Goal: Task Accomplishment & Management: Use online tool/utility

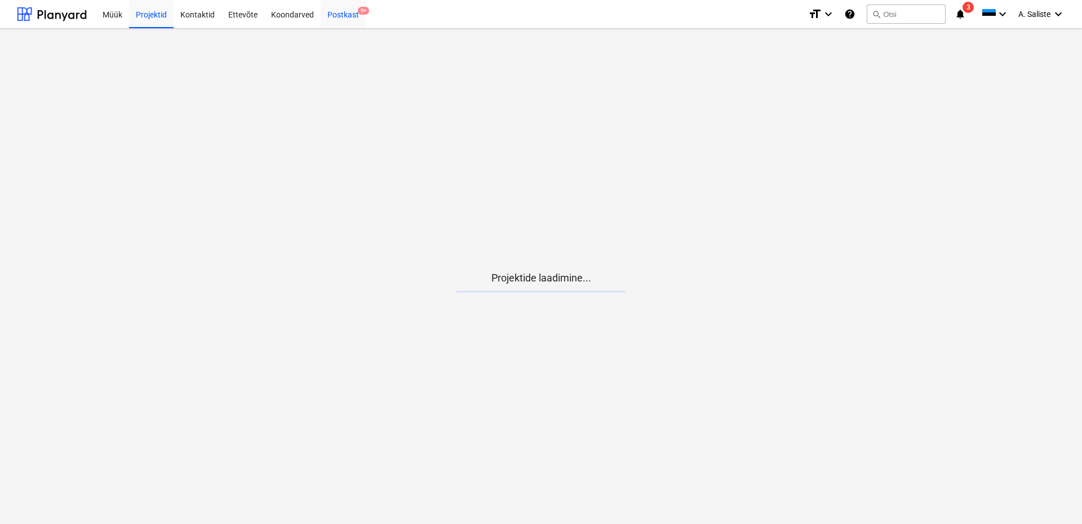
click at [355, 17] on div "Postkast 9+" at bounding box center [343, 13] width 45 height 29
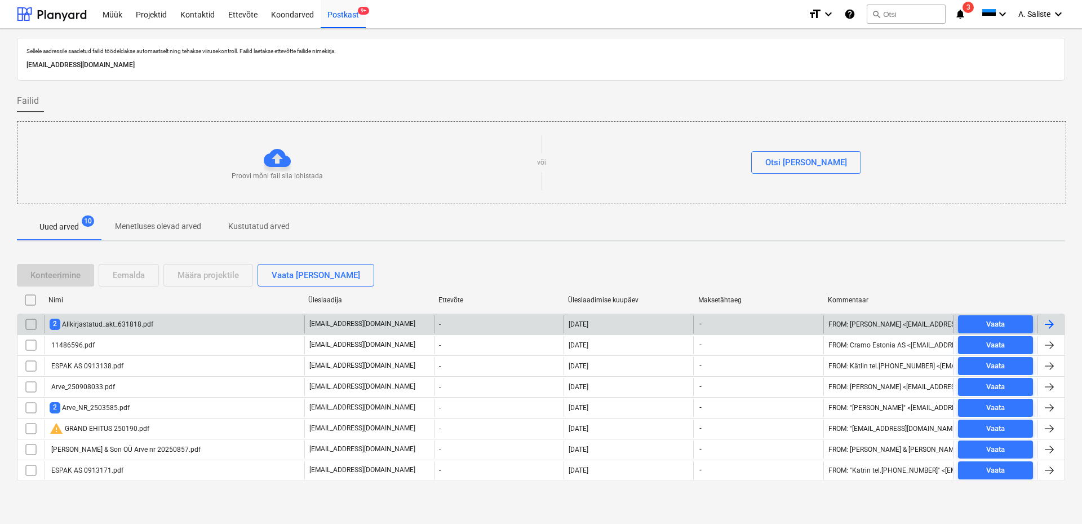
click at [82, 322] on div "2 Allkirjastatud_akt_631818.pdf" at bounding box center [102, 323] width 104 height 11
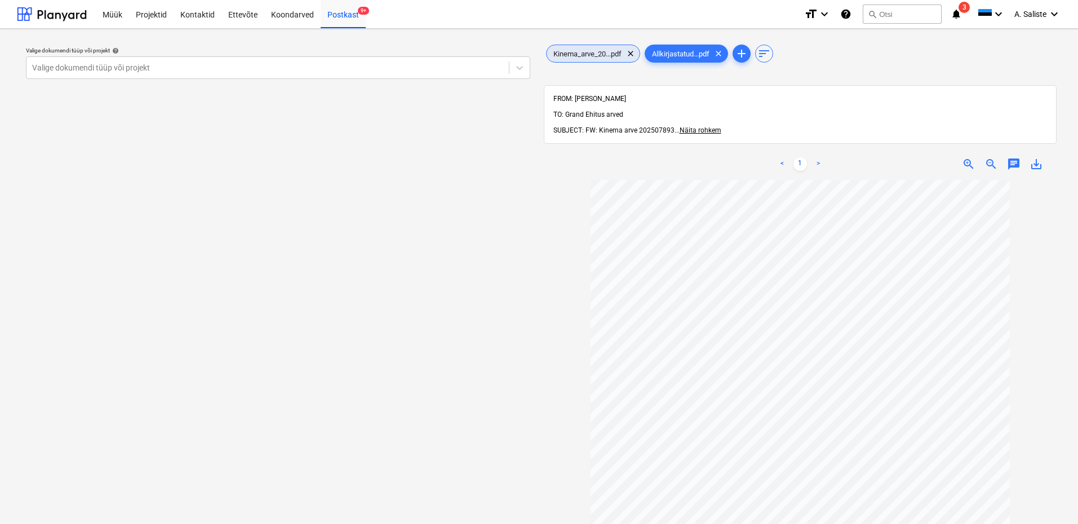
click at [569, 50] on span "Kinema_arve_20...pdf" at bounding box center [588, 54] width 82 height 8
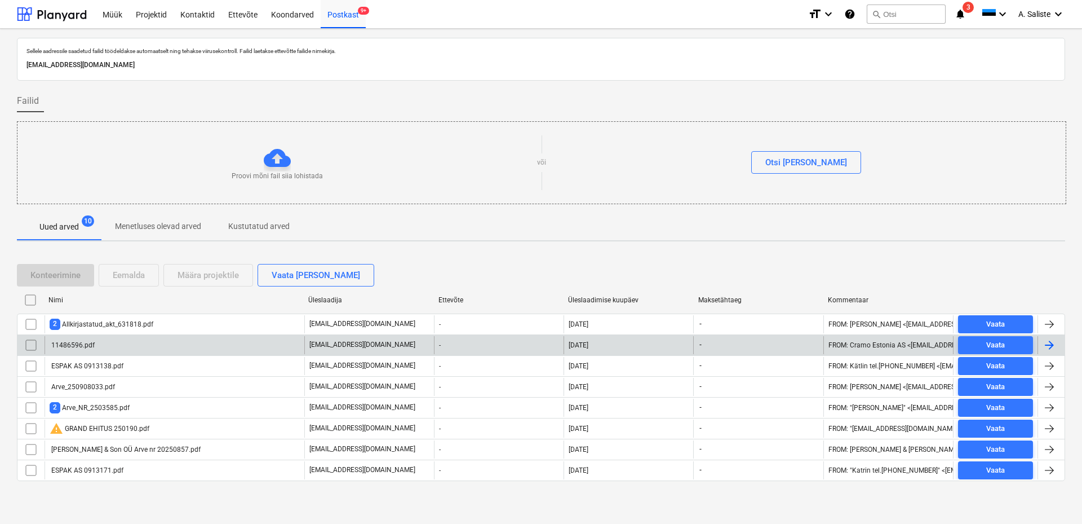
click at [91, 347] on div "11486596.pdf" at bounding box center [72, 345] width 45 height 8
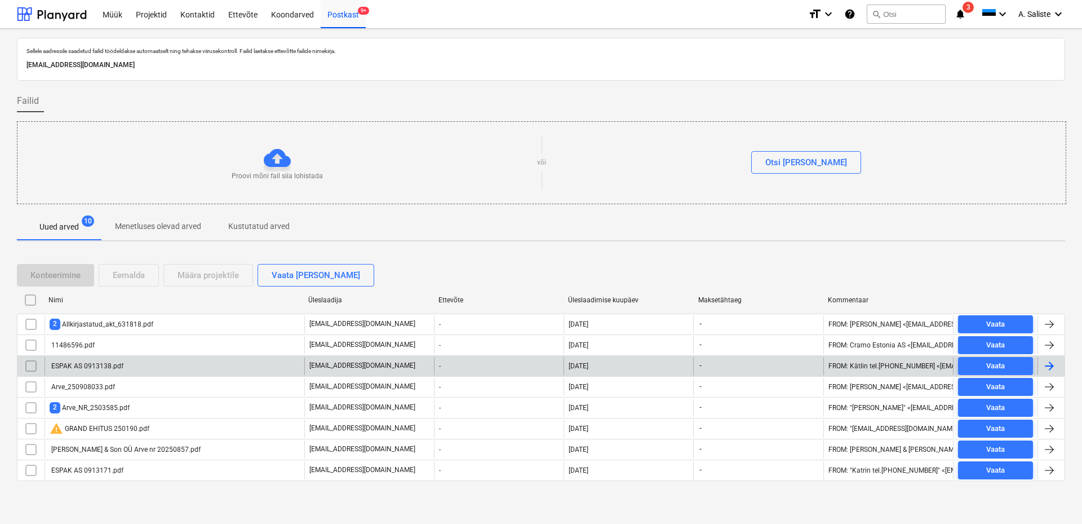
click at [106, 363] on div "ESPAK AS 0913138.pdf" at bounding box center [87, 366] width 74 height 8
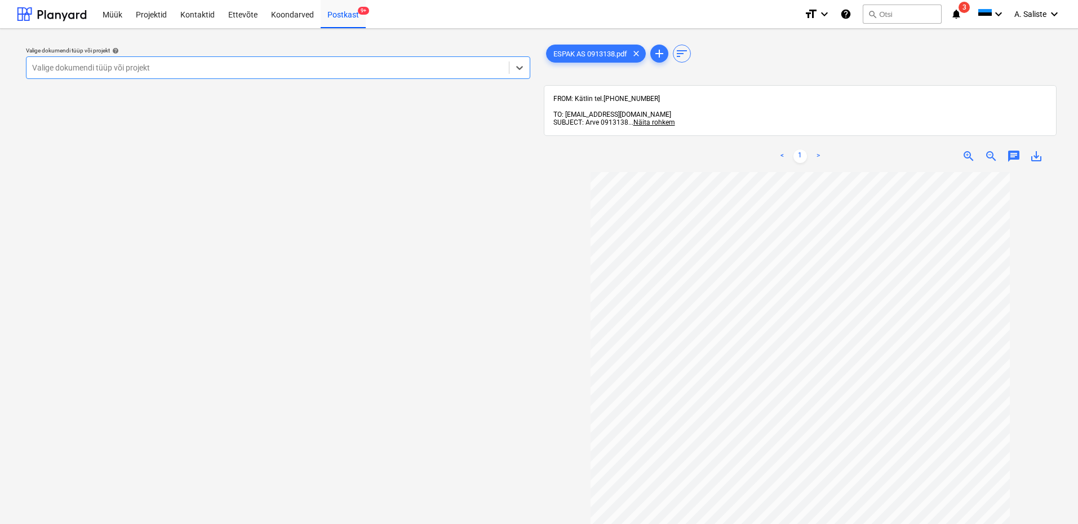
click at [360, 73] on div at bounding box center [267, 67] width 471 height 11
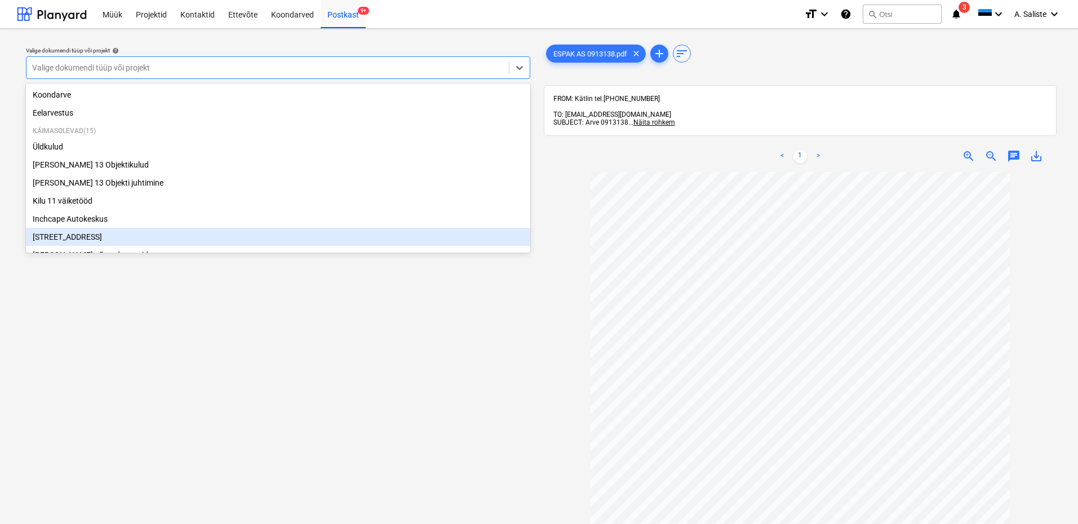
click at [109, 239] on div "[STREET_ADDRESS]" at bounding box center [278, 237] width 504 height 18
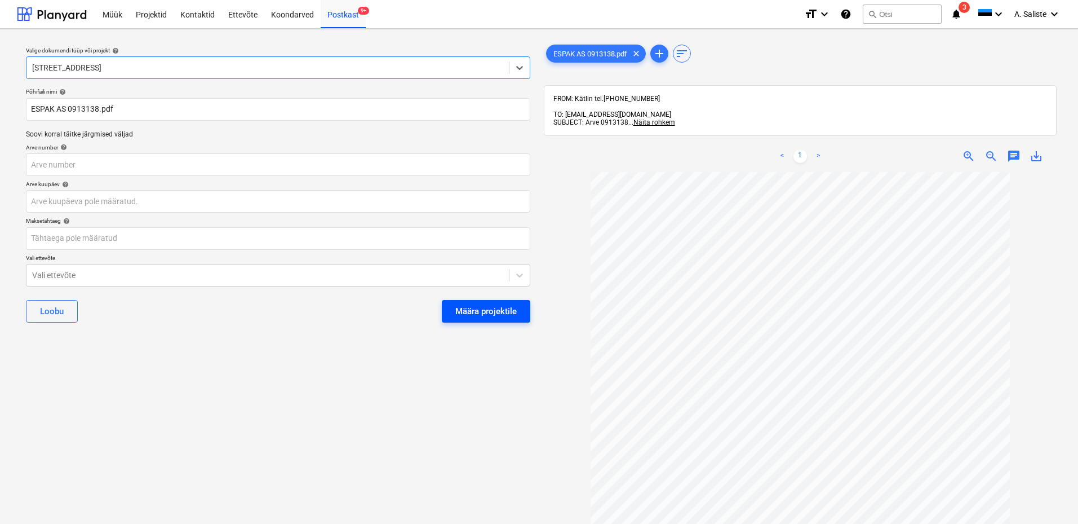
click at [501, 307] on div "Määra projektile" at bounding box center [485, 311] width 61 height 15
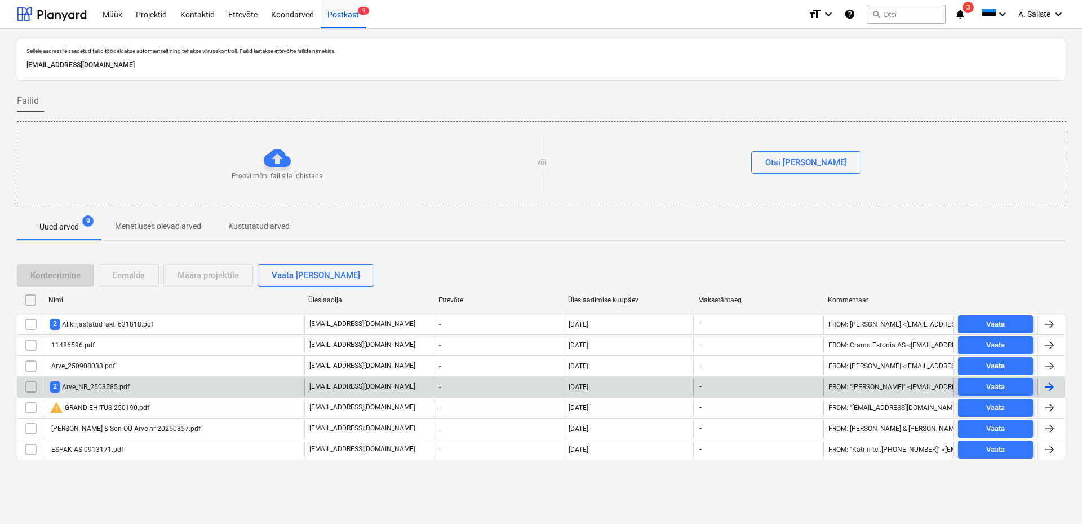
click at [154, 382] on div "2 Arve_NR_2503585.pdf" at bounding box center [175, 387] width 260 height 18
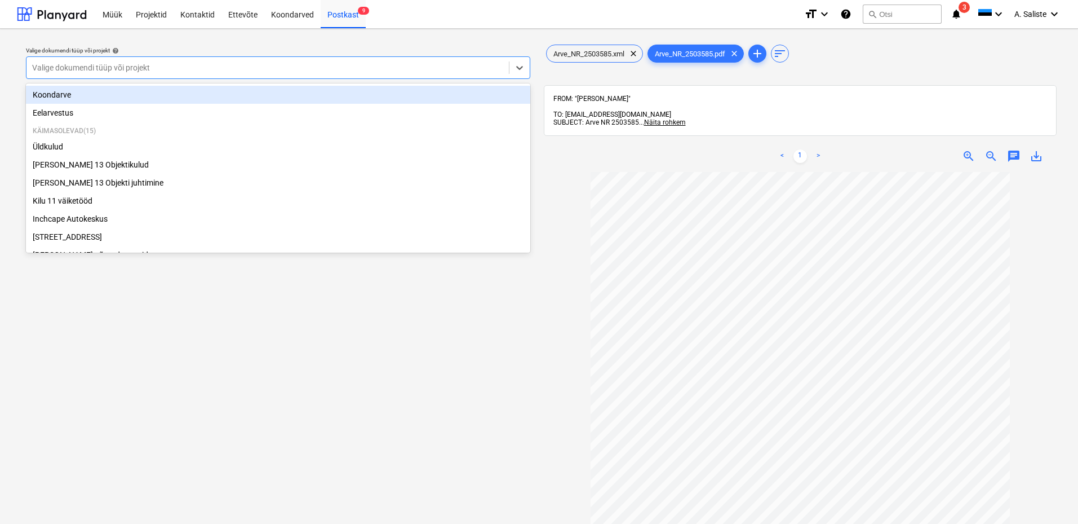
drag, startPoint x: 440, startPoint y: 69, endPoint x: 138, endPoint y: 105, distance: 303.7
click at [440, 68] on div at bounding box center [267, 67] width 471 height 11
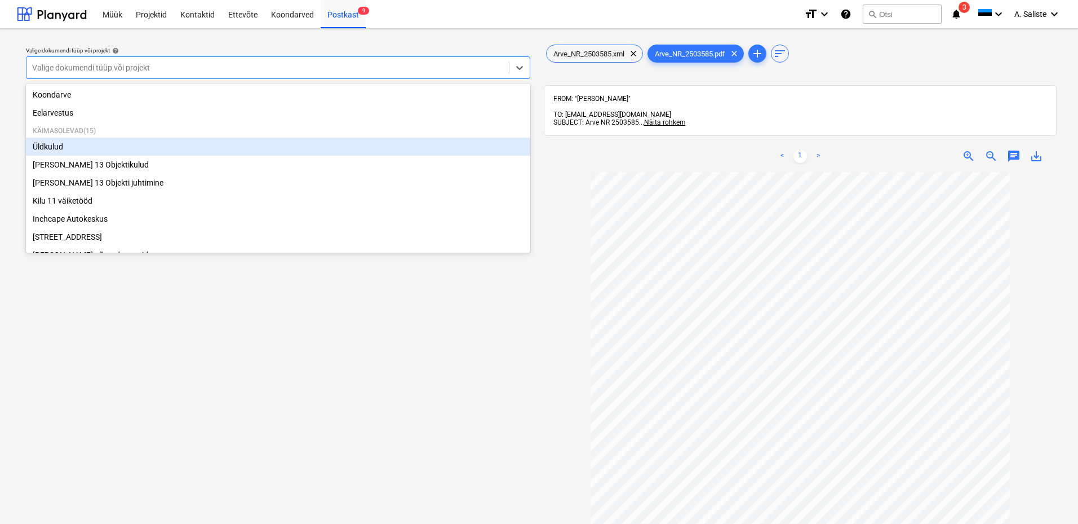
click at [79, 144] on div "Üldkulud" at bounding box center [278, 147] width 504 height 18
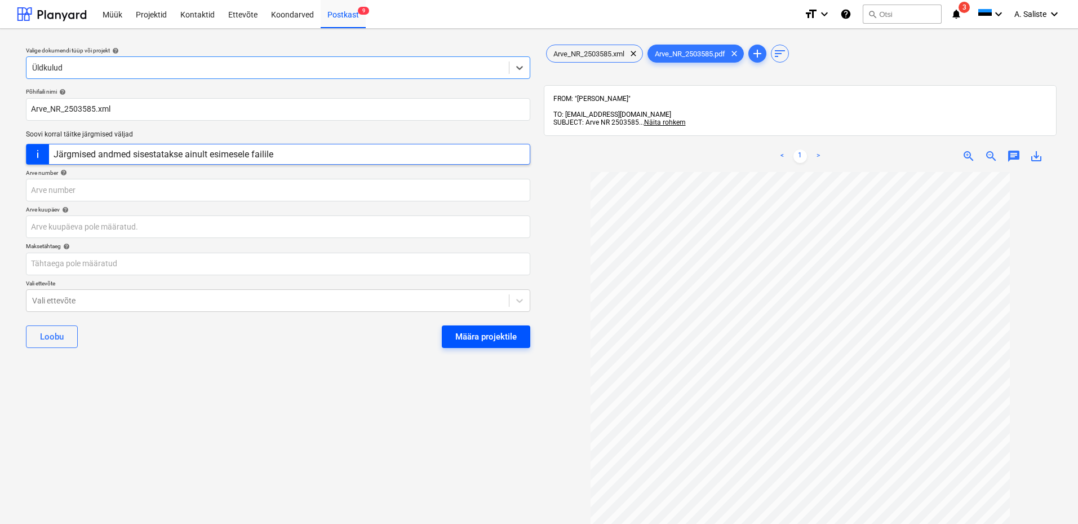
click at [469, 339] on div "Määra projektile" at bounding box center [485, 336] width 61 height 15
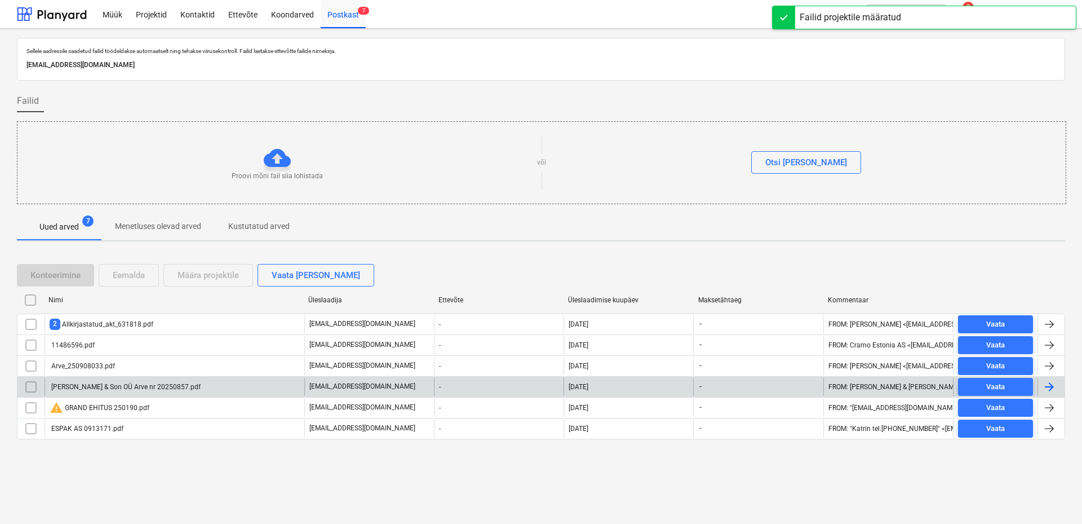
click at [150, 380] on div "[PERSON_NAME] & Son OÜ Arve nr 20250857.pdf" at bounding box center [175, 387] width 260 height 18
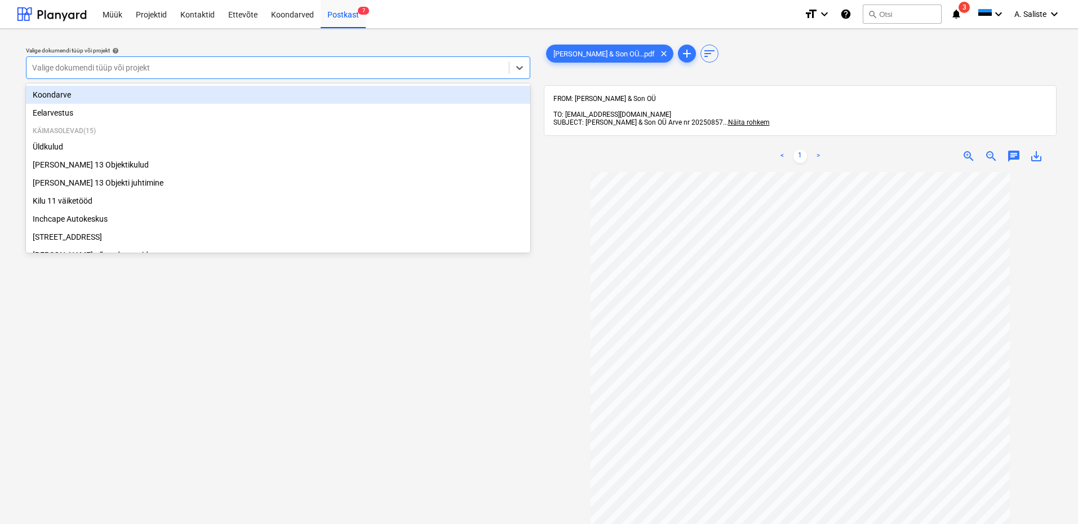
click at [326, 65] on div at bounding box center [267, 67] width 471 height 11
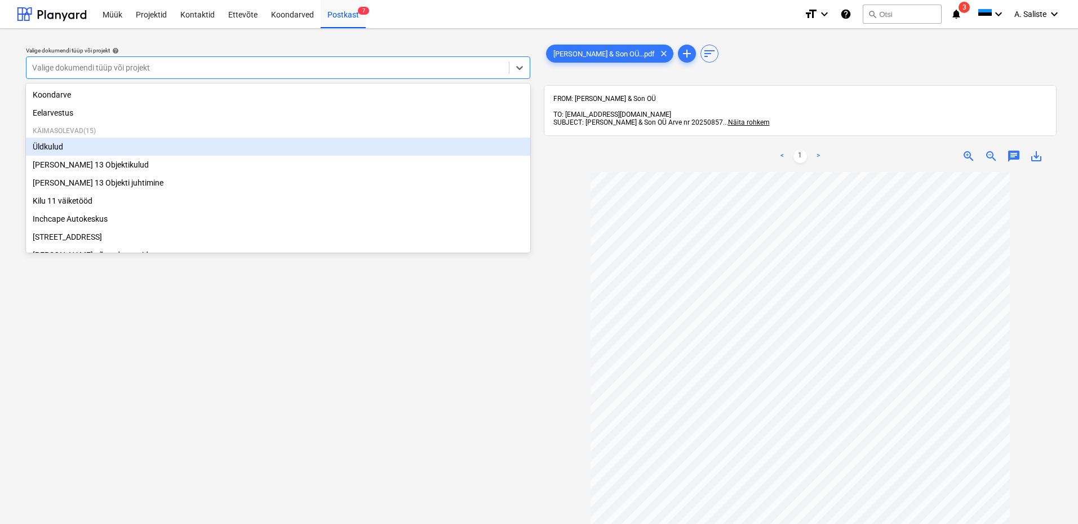
click at [99, 149] on div "Üldkulud" at bounding box center [278, 147] width 504 height 18
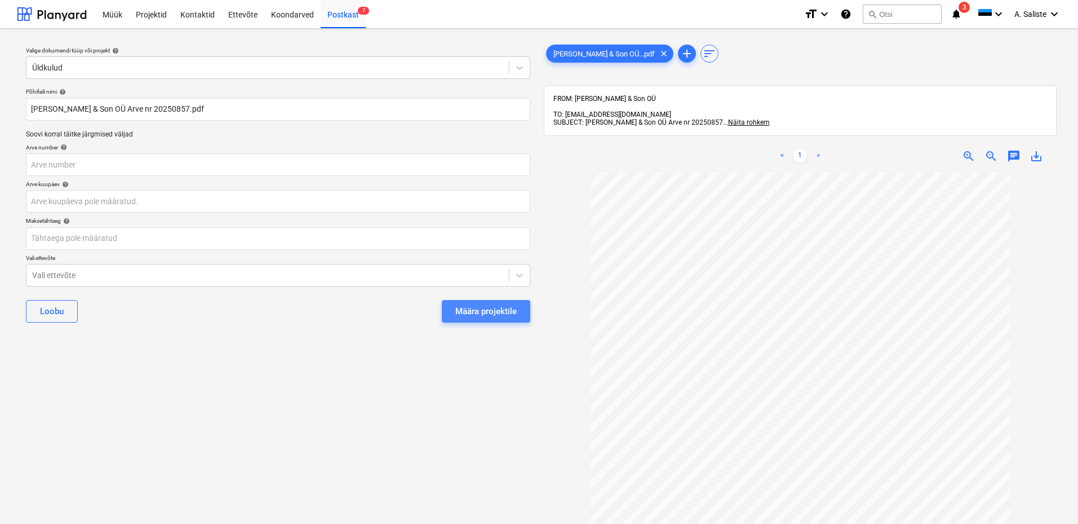
click at [476, 308] on div "Määra projektile" at bounding box center [485, 311] width 61 height 15
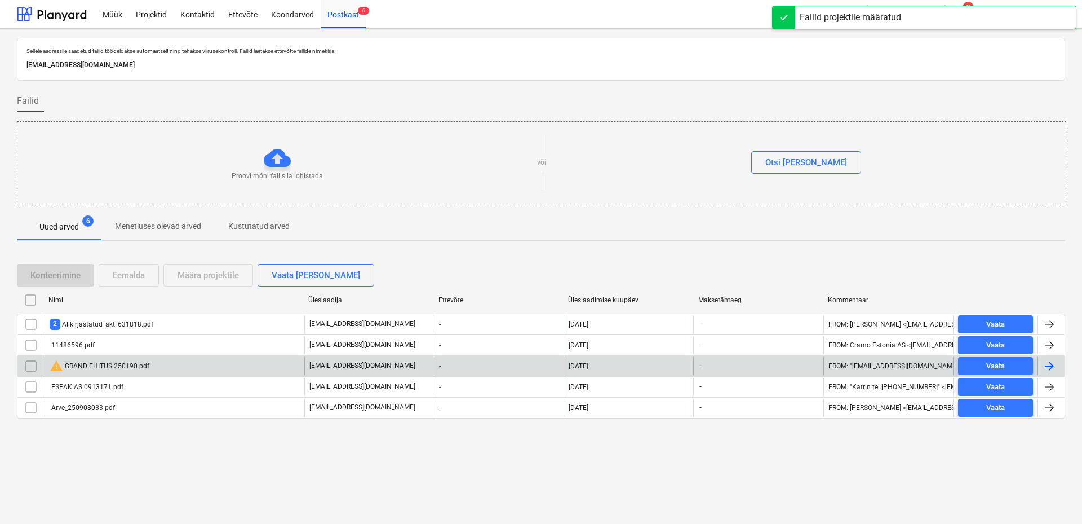
click at [82, 366] on div "warning GRAND EHITUS 250190.pdf" at bounding box center [100, 366] width 100 height 14
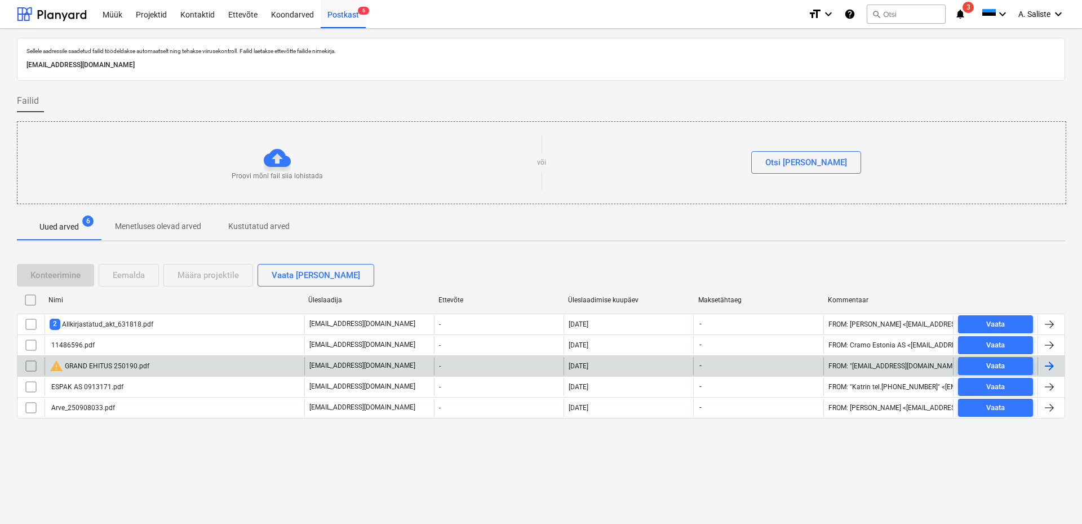
click at [31, 369] on input "checkbox" at bounding box center [31, 366] width 18 height 18
click at [126, 273] on div "Eemalda" at bounding box center [129, 275] width 32 height 15
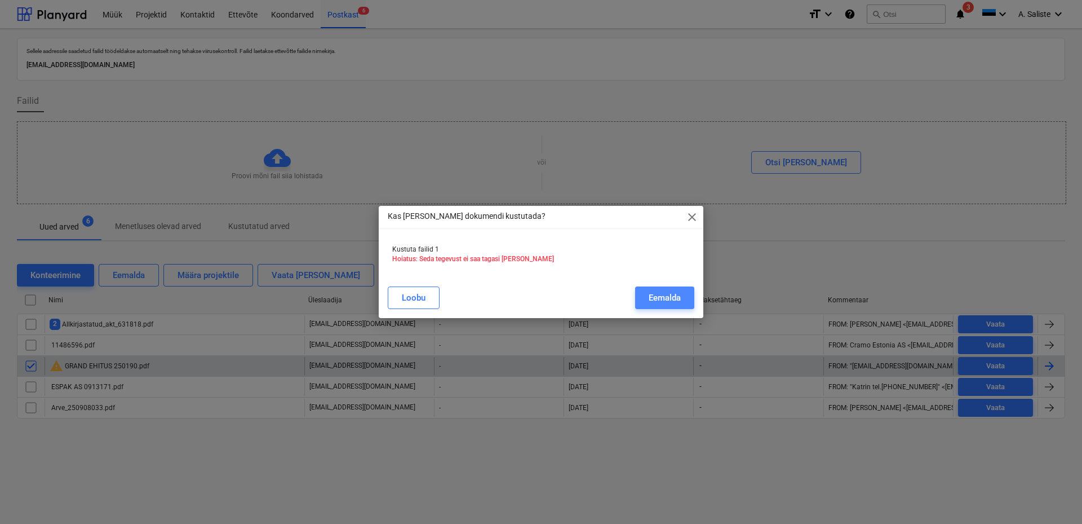
click at [683, 297] on button "Eemalda" at bounding box center [664, 297] width 59 height 23
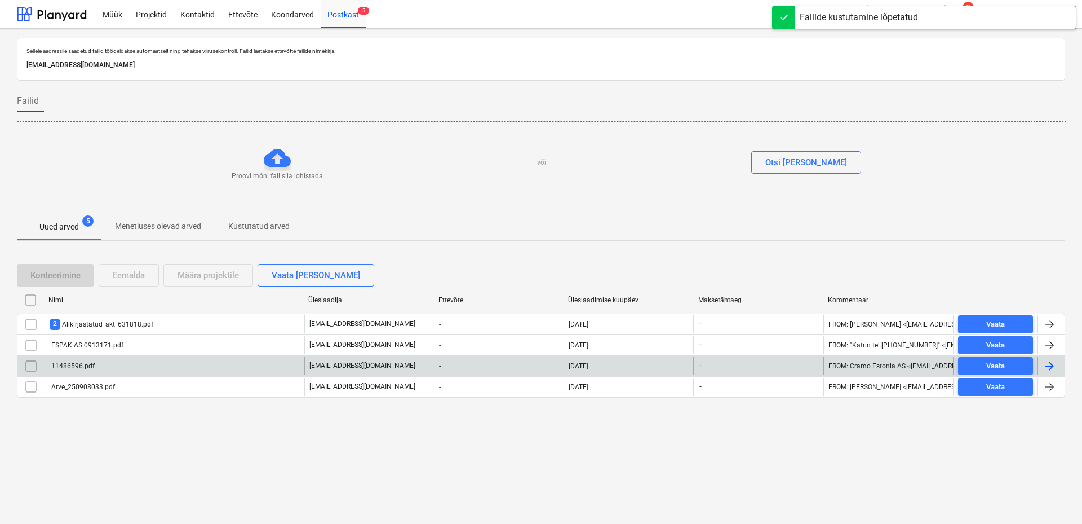
click at [160, 366] on div "11486596.pdf" at bounding box center [175, 366] width 260 height 18
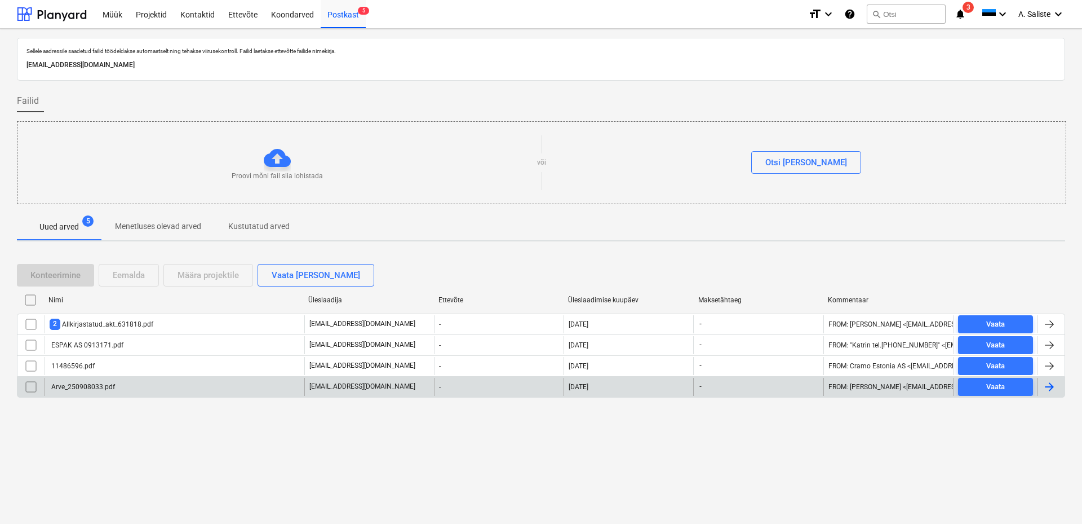
click at [68, 392] on div "Arve_250908033.pdf" at bounding box center [175, 387] width 260 height 18
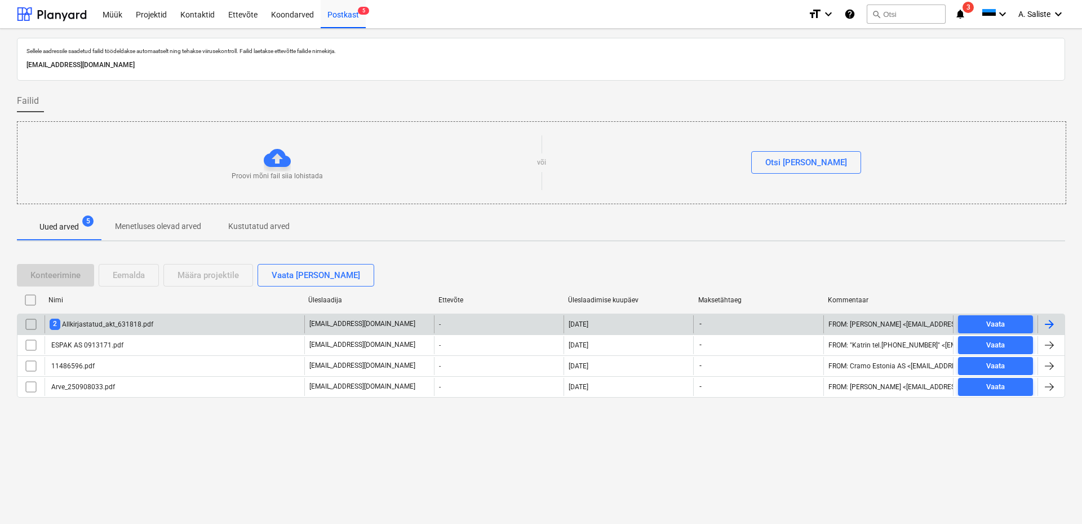
click at [116, 326] on div "2 Allkirjastatud_akt_631818.pdf" at bounding box center [102, 323] width 104 height 11
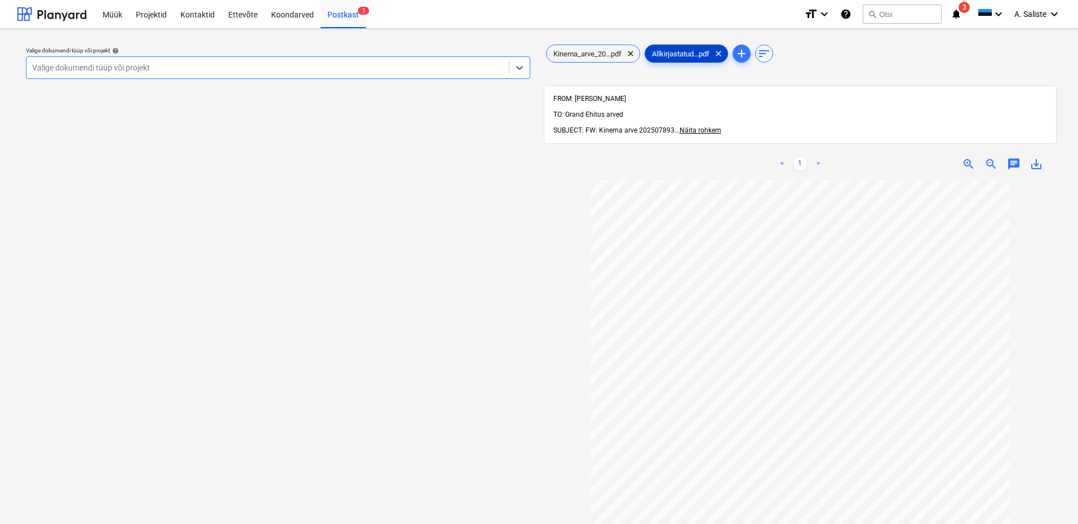
click at [716, 61] on div "Allkirjastatud...pdf clear" at bounding box center [686, 54] width 83 height 18
click at [597, 60] on div "Kinema_arve_20...pdf clear" at bounding box center [593, 54] width 94 height 18
click at [700, 55] on span "Allkirjastatud...pdf" at bounding box center [680, 54] width 71 height 8
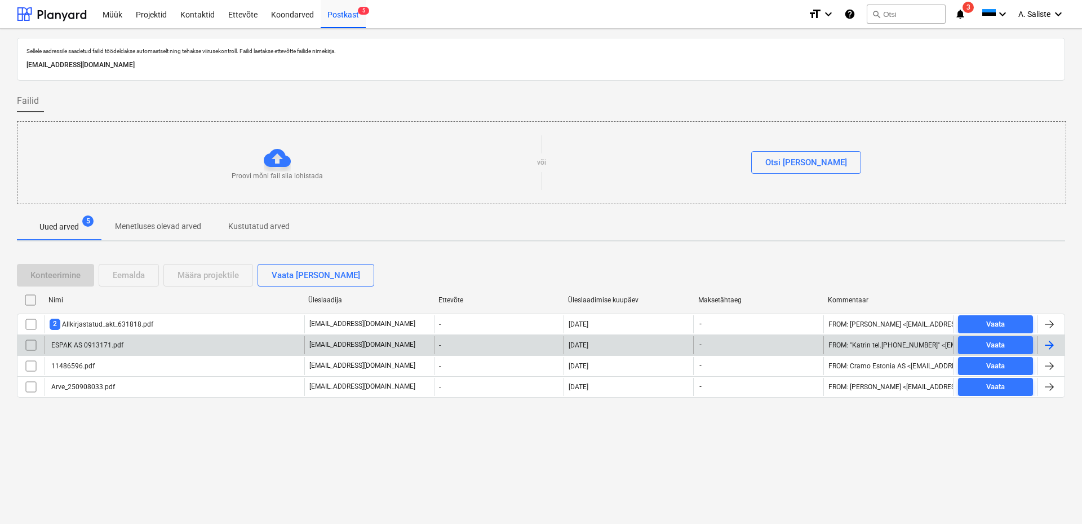
click at [100, 338] on div "ESPAK AS 0913171.pdf" at bounding box center [175, 345] width 260 height 18
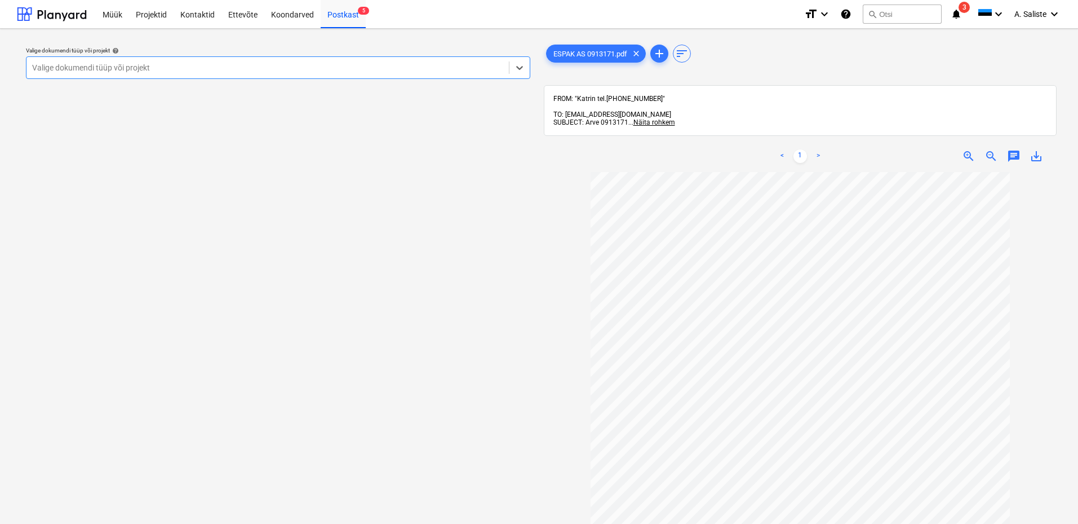
click at [400, 66] on div at bounding box center [267, 67] width 471 height 11
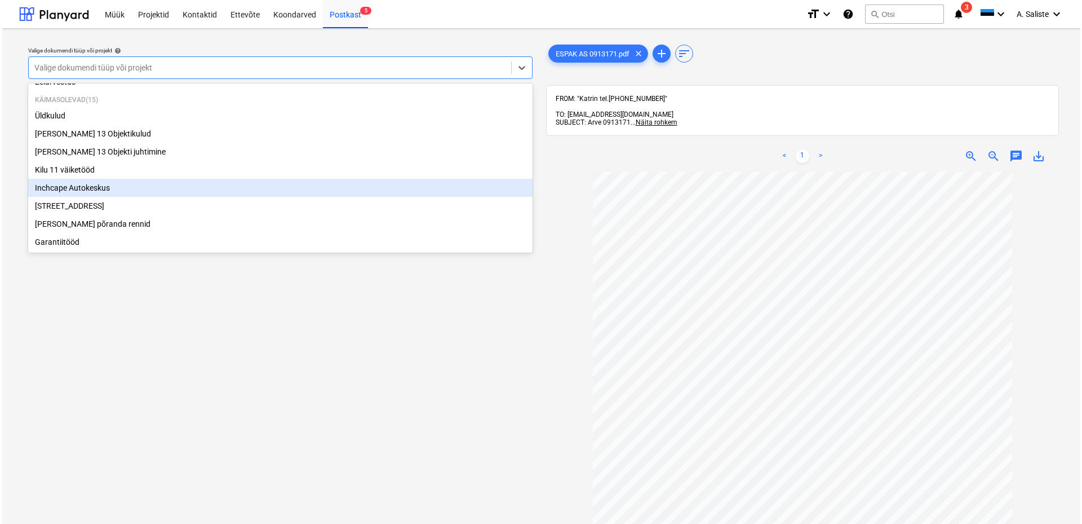
scroll to position [56, 0]
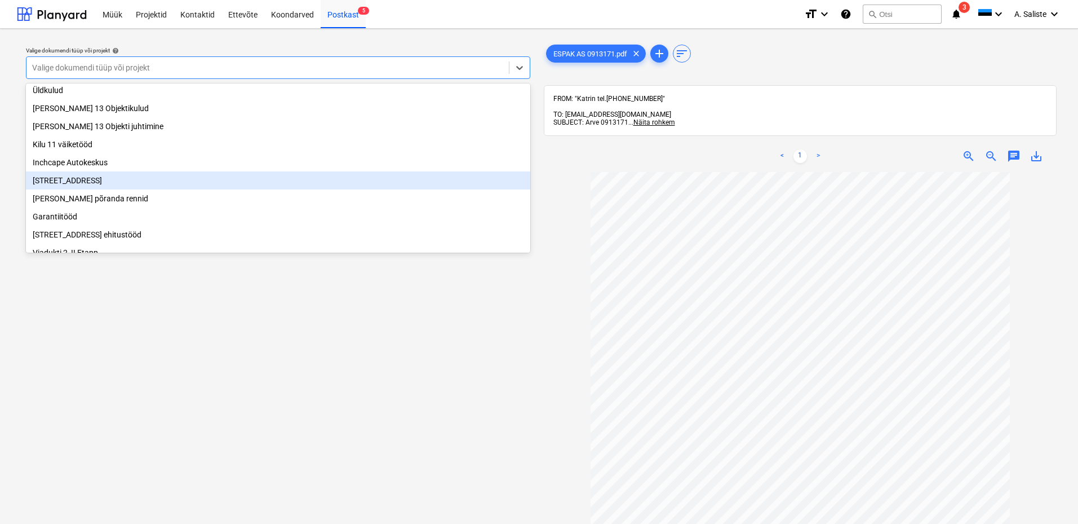
click at [122, 186] on div "[STREET_ADDRESS]" at bounding box center [278, 180] width 504 height 18
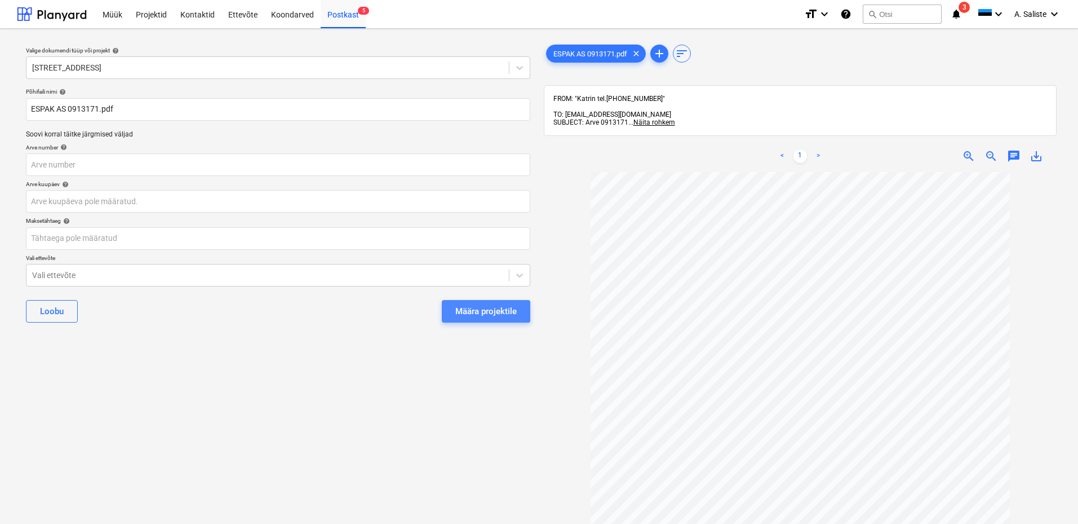
click at [470, 313] on div "Määra projektile" at bounding box center [485, 311] width 61 height 15
